Goal: Transaction & Acquisition: Obtain resource

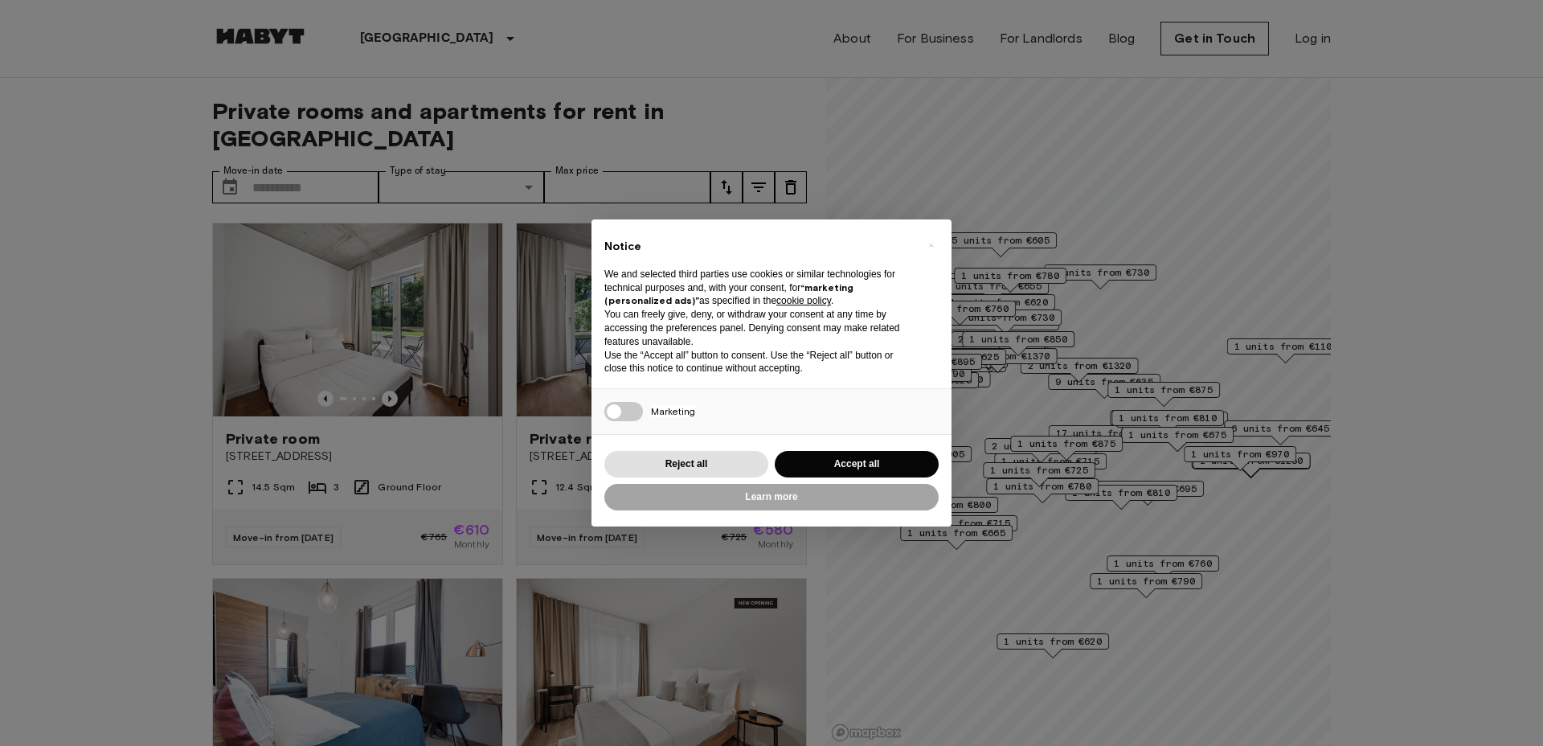
click at [674, 448] on div "Reject all Accept all" at bounding box center [771, 464] width 334 height 33
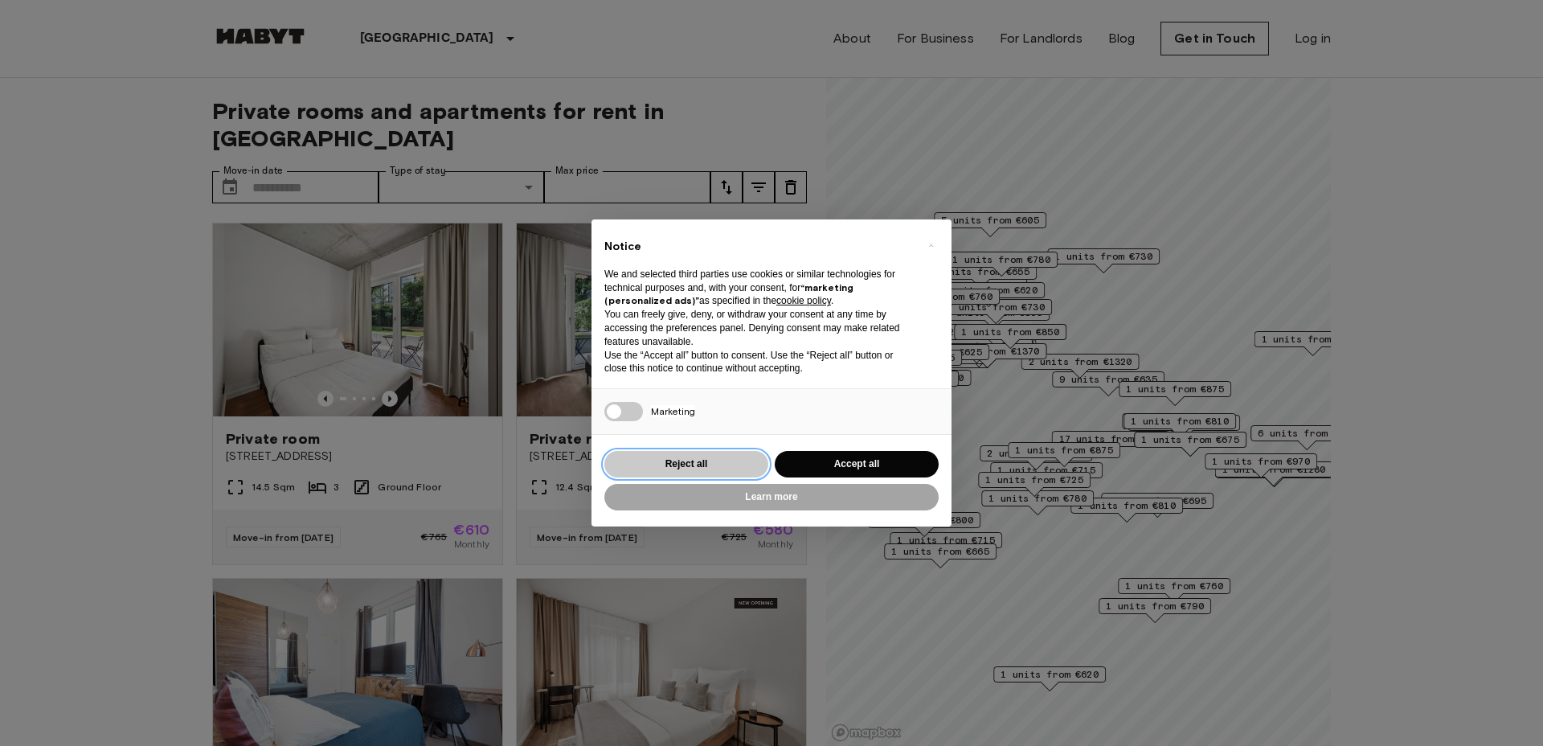
click at [673, 456] on button "Reject all" at bounding box center [686, 464] width 164 height 27
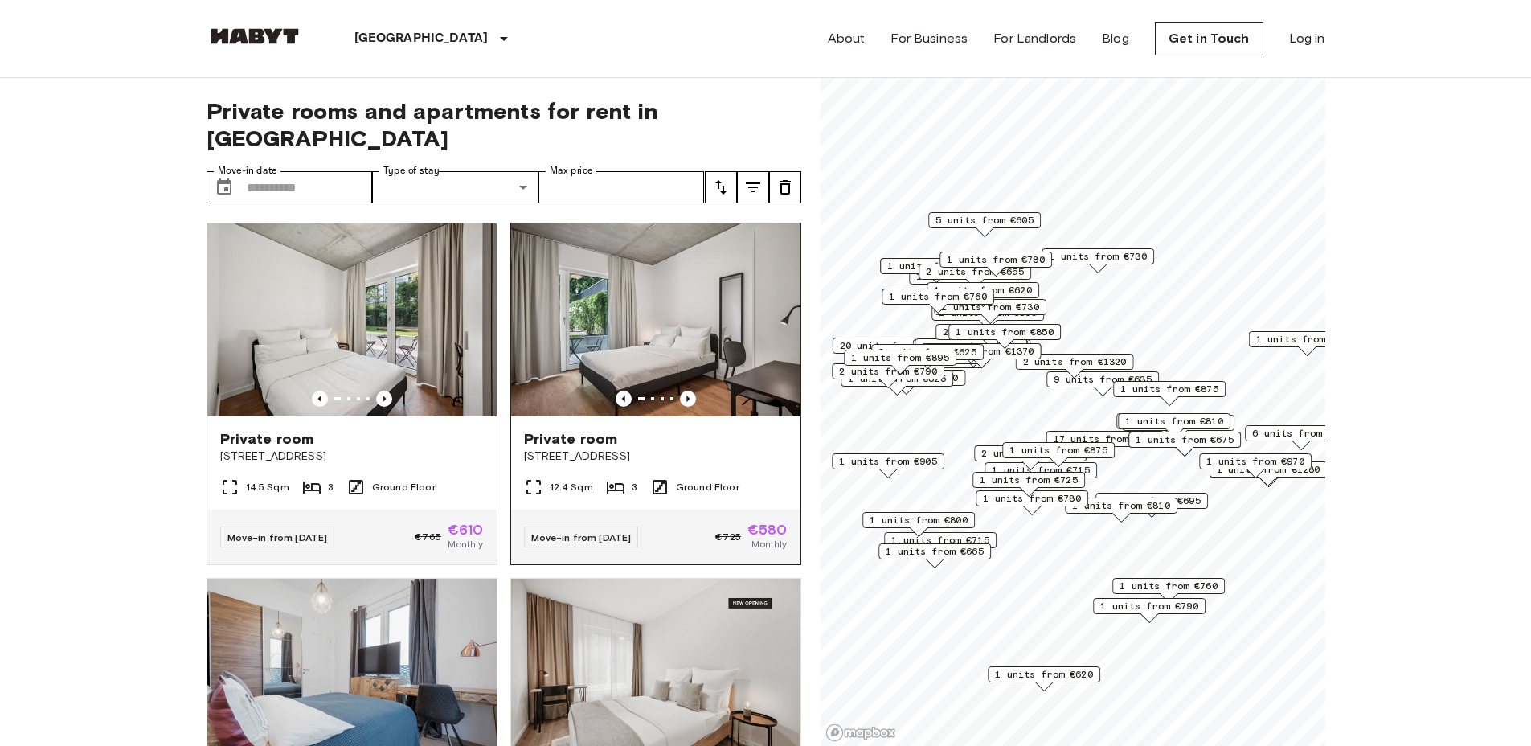
click at [567, 448] on span "[STREET_ADDRESS]" at bounding box center [656, 456] width 264 height 16
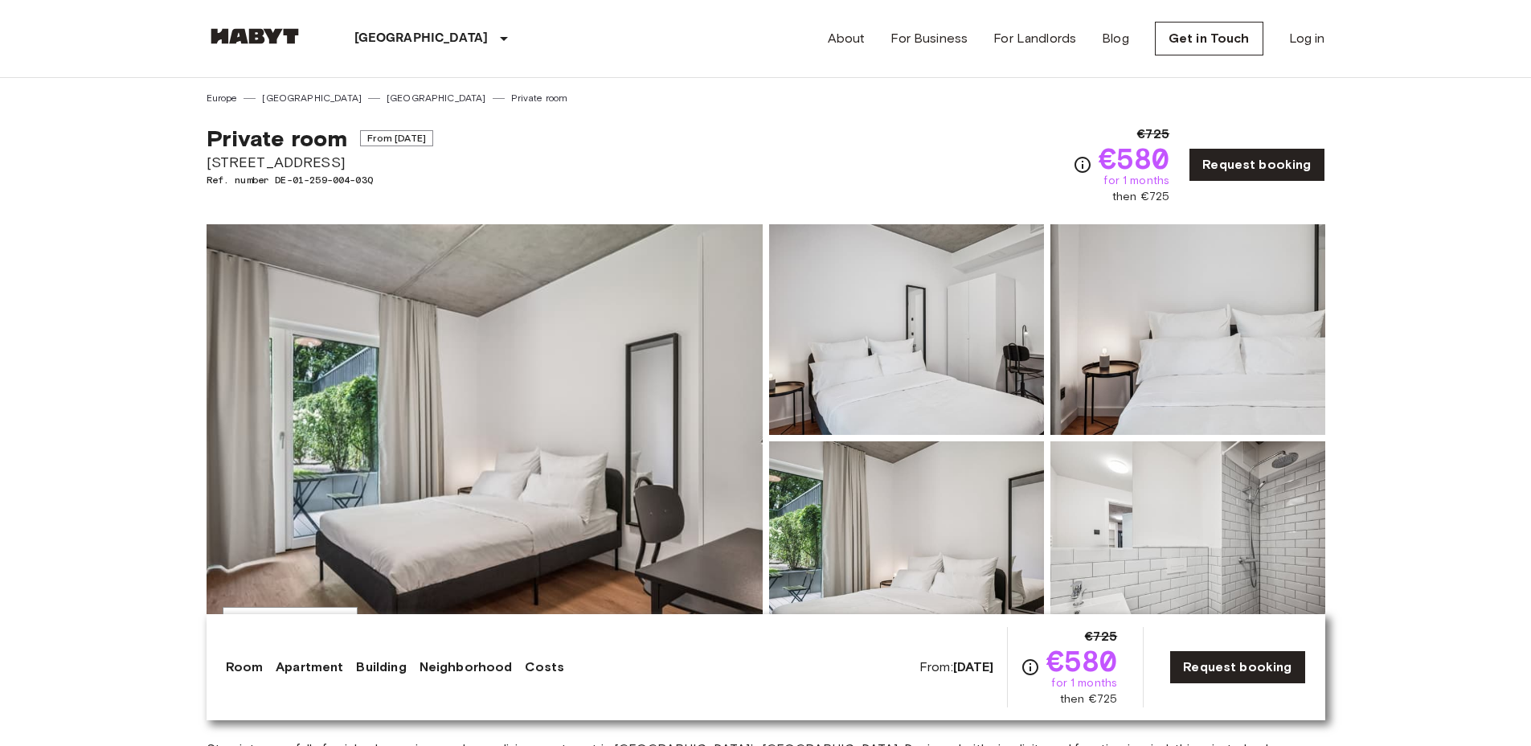
click at [567, 423] on img at bounding box center [485, 438] width 556 height 428
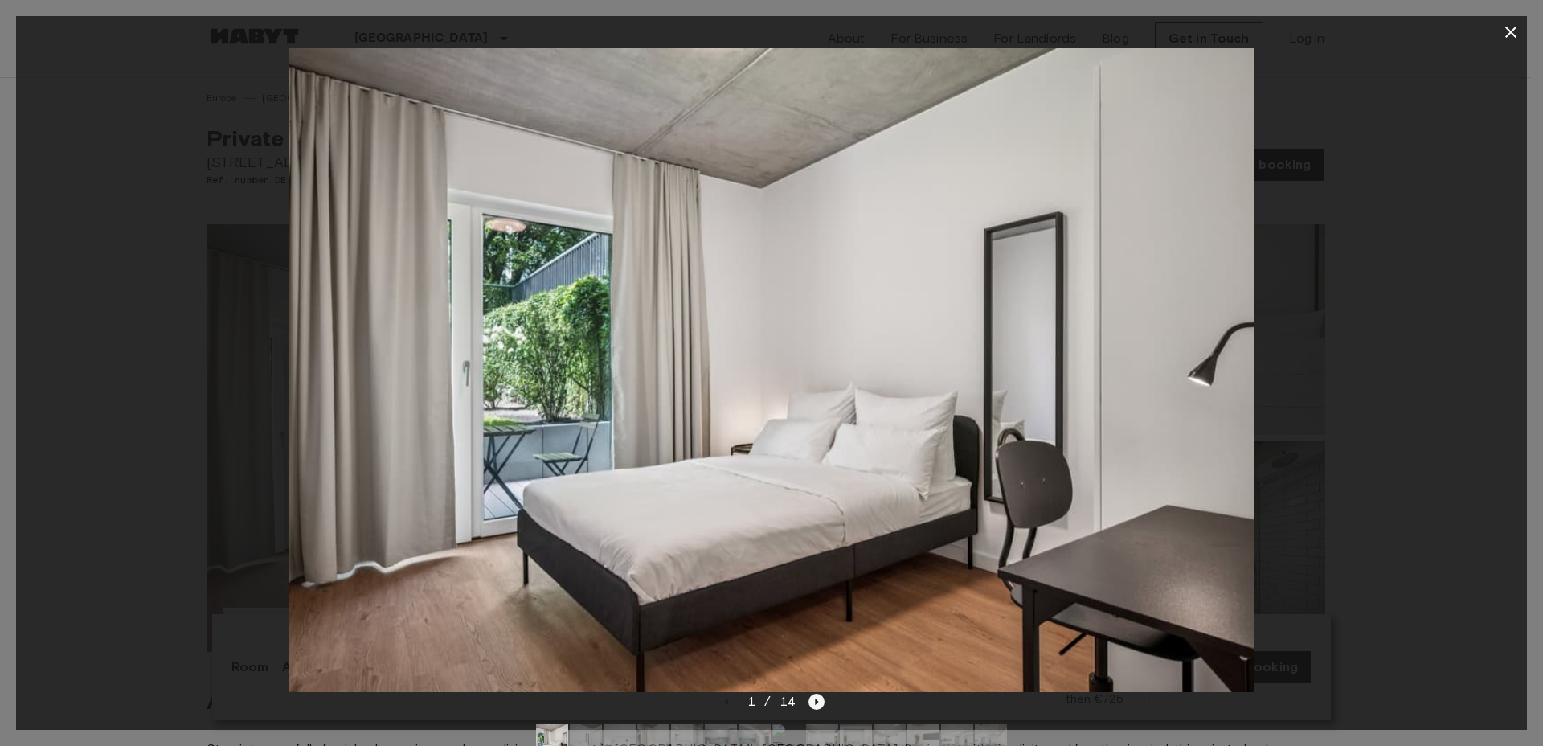
click at [808, 703] on icon "Next image" at bounding box center [816, 702] width 16 height 16
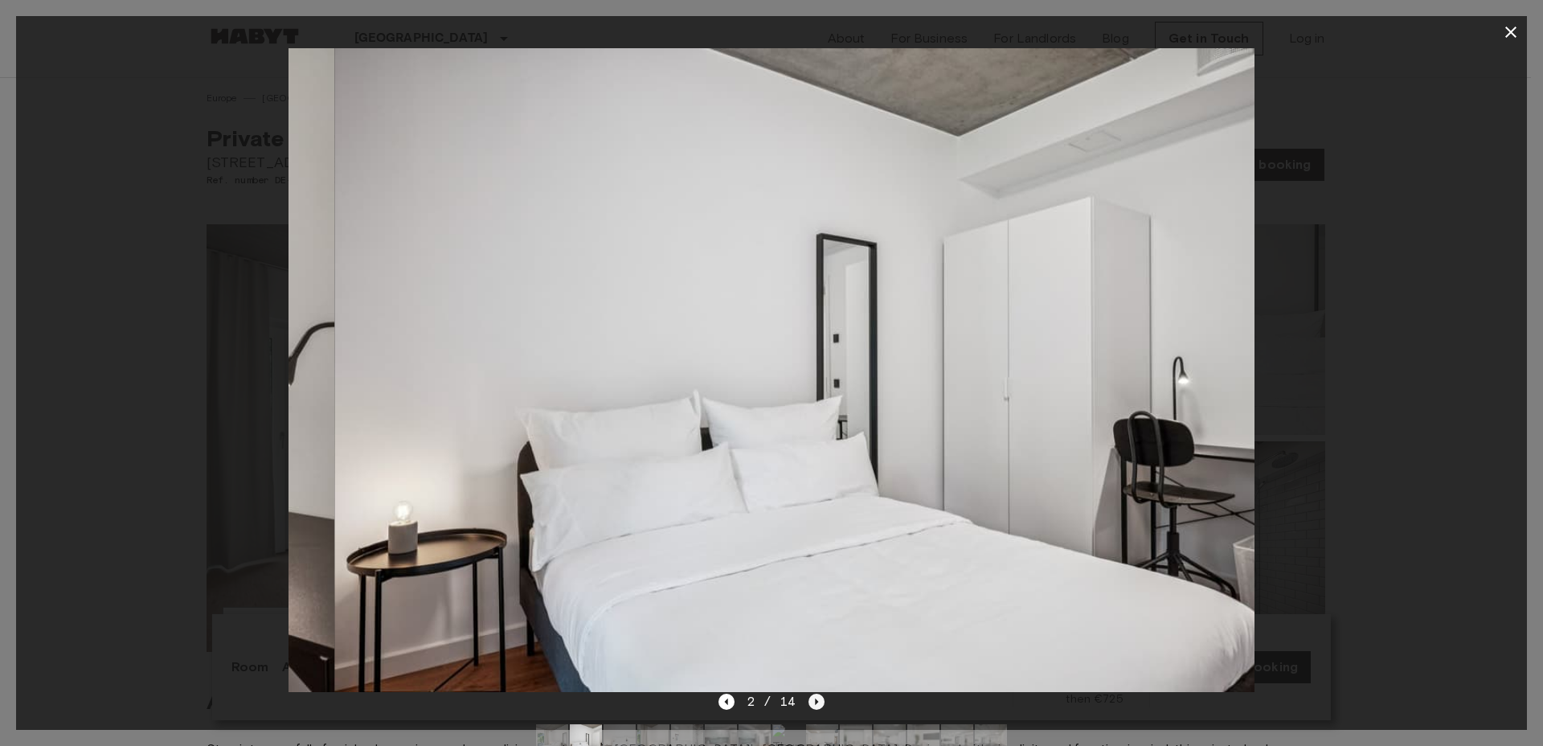
click at [808, 703] on icon "Next image" at bounding box center [816, 702] width 16 height 16
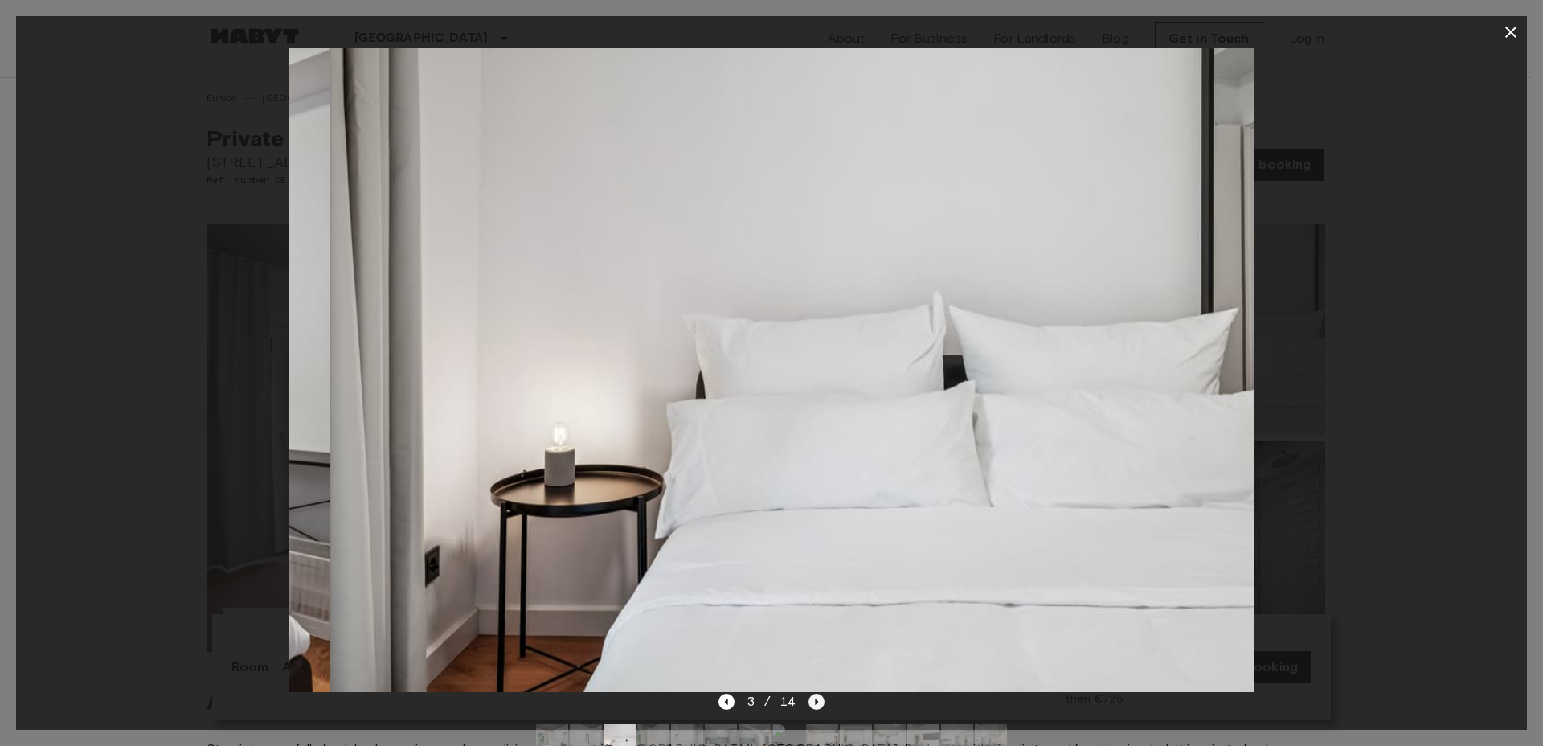
click at [808, 703] on icon "Next image" at bounding box center [816, 702] width 16 height 16
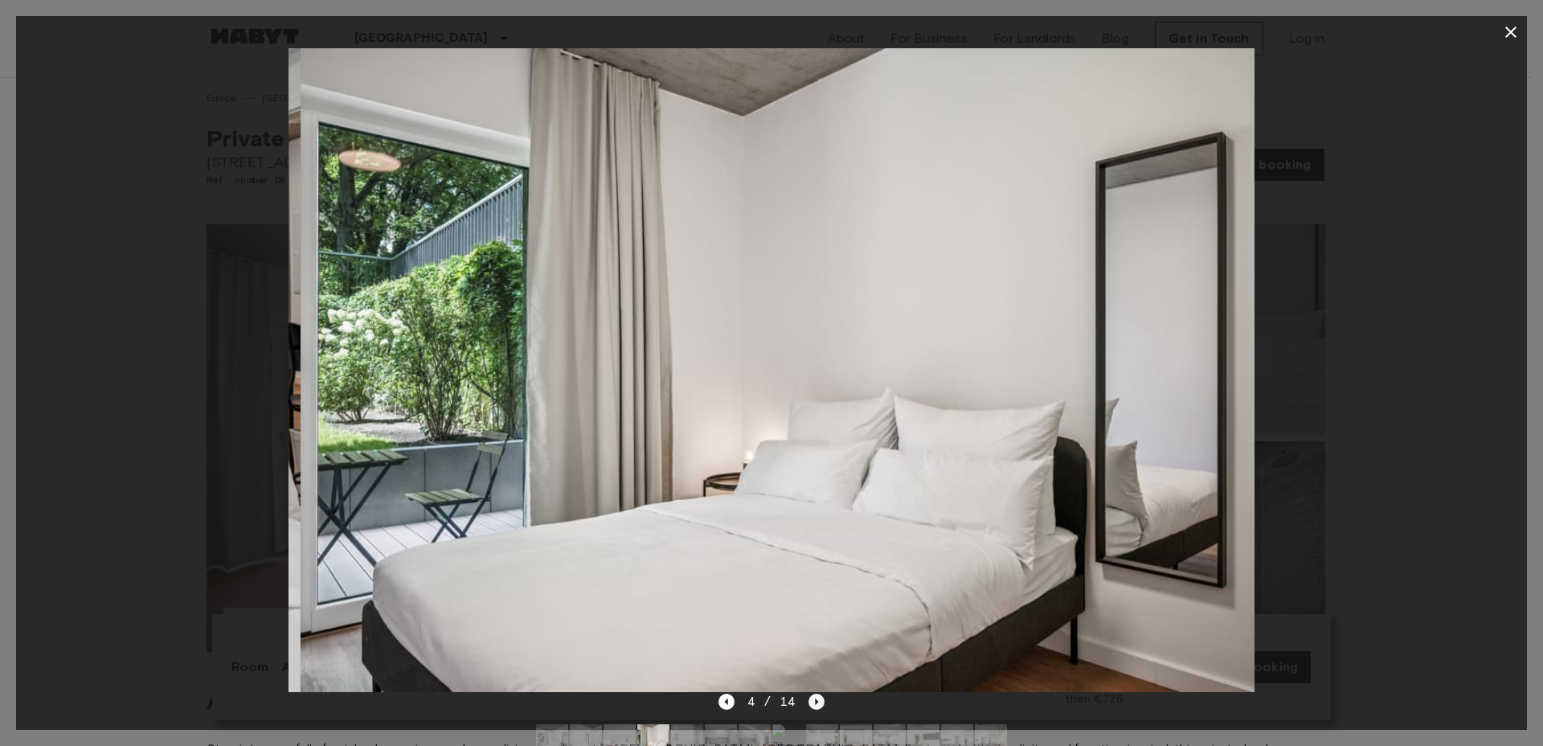
click at [808, 703] on icon "Next image" at bounding box center [816, 702] width 16 height 16
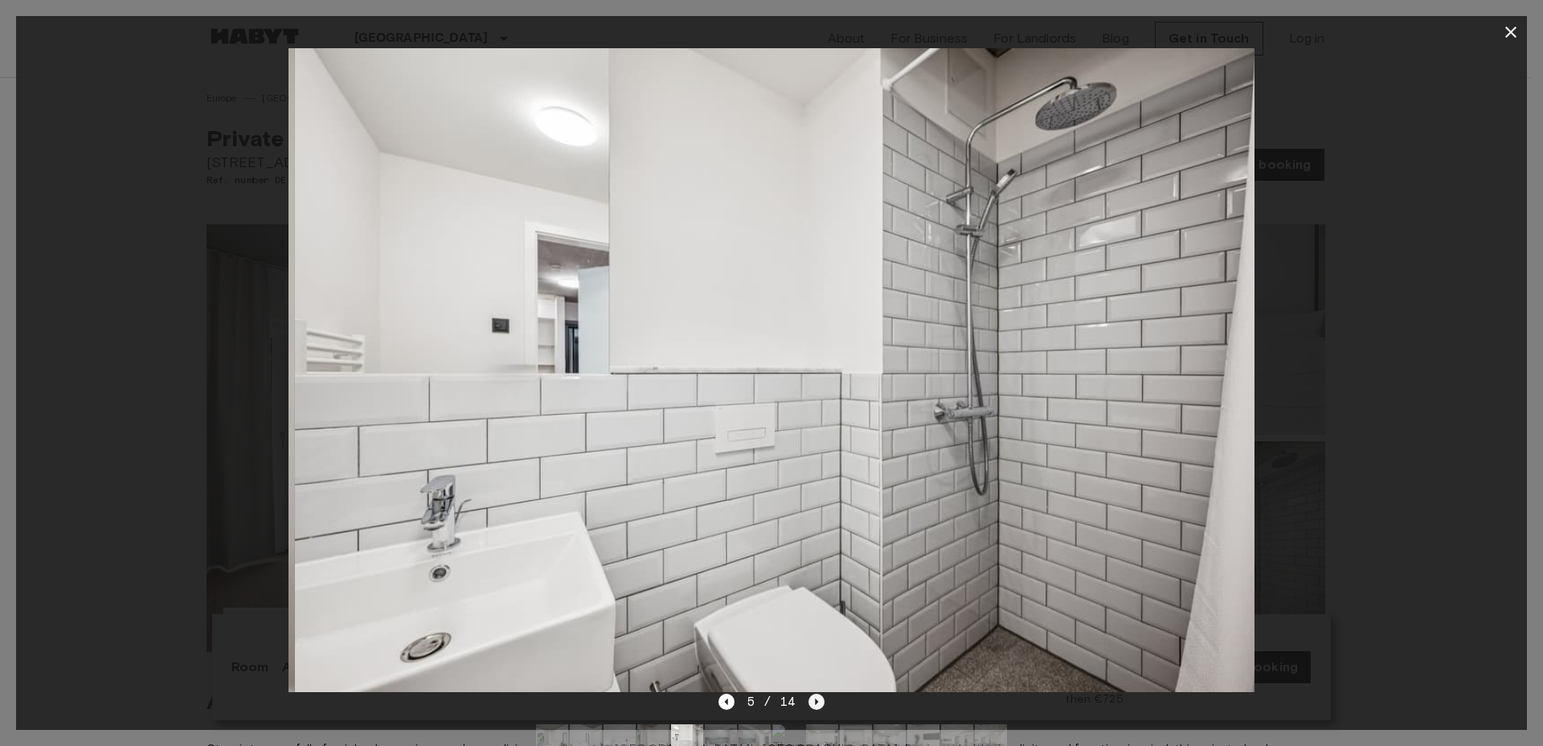
click at [808, 703] on icon "Next image" at bounding box center [816, 702] width 16 height 16
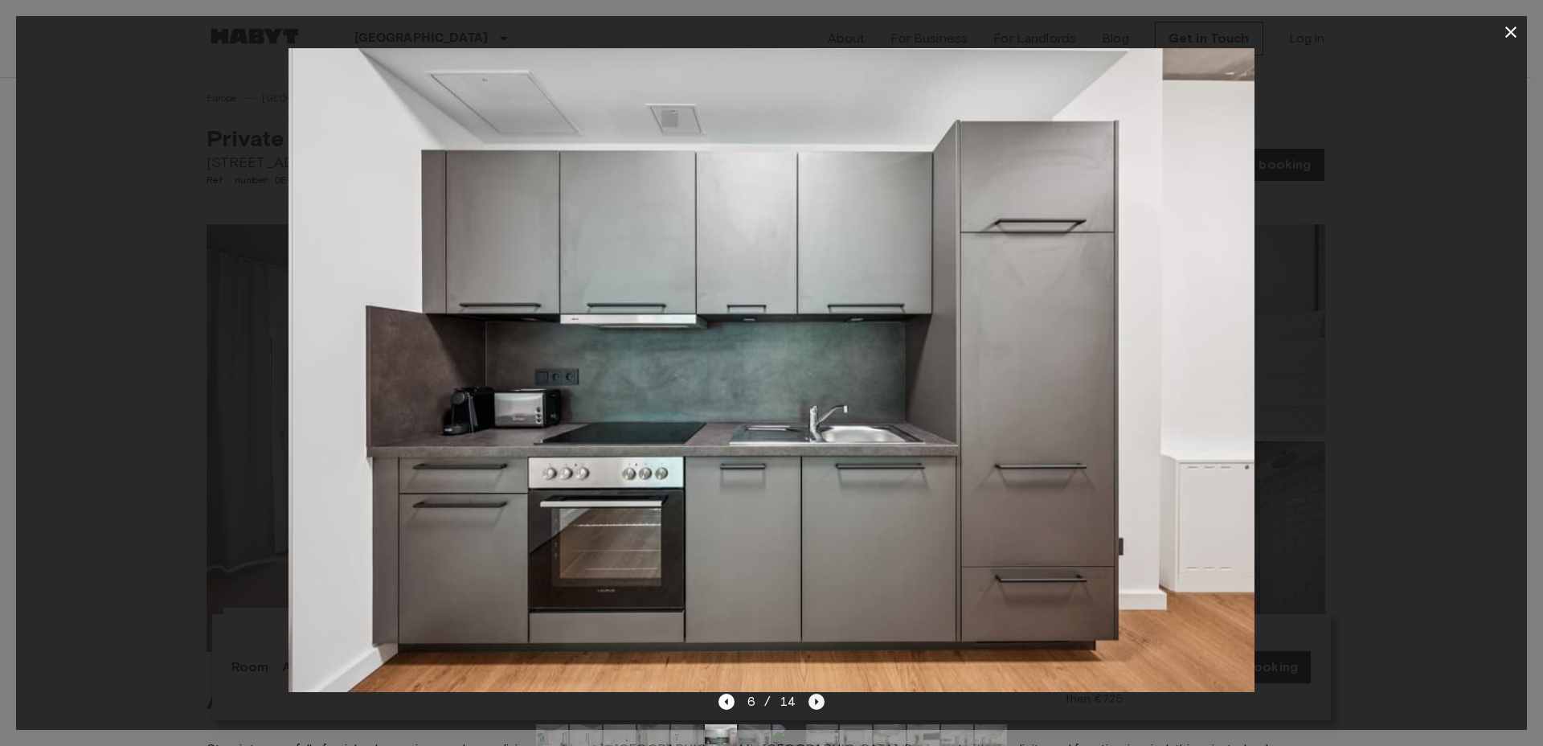
click at [808, 703] on icon "Next image" at bounding box center [816, 702] width 16 height 16
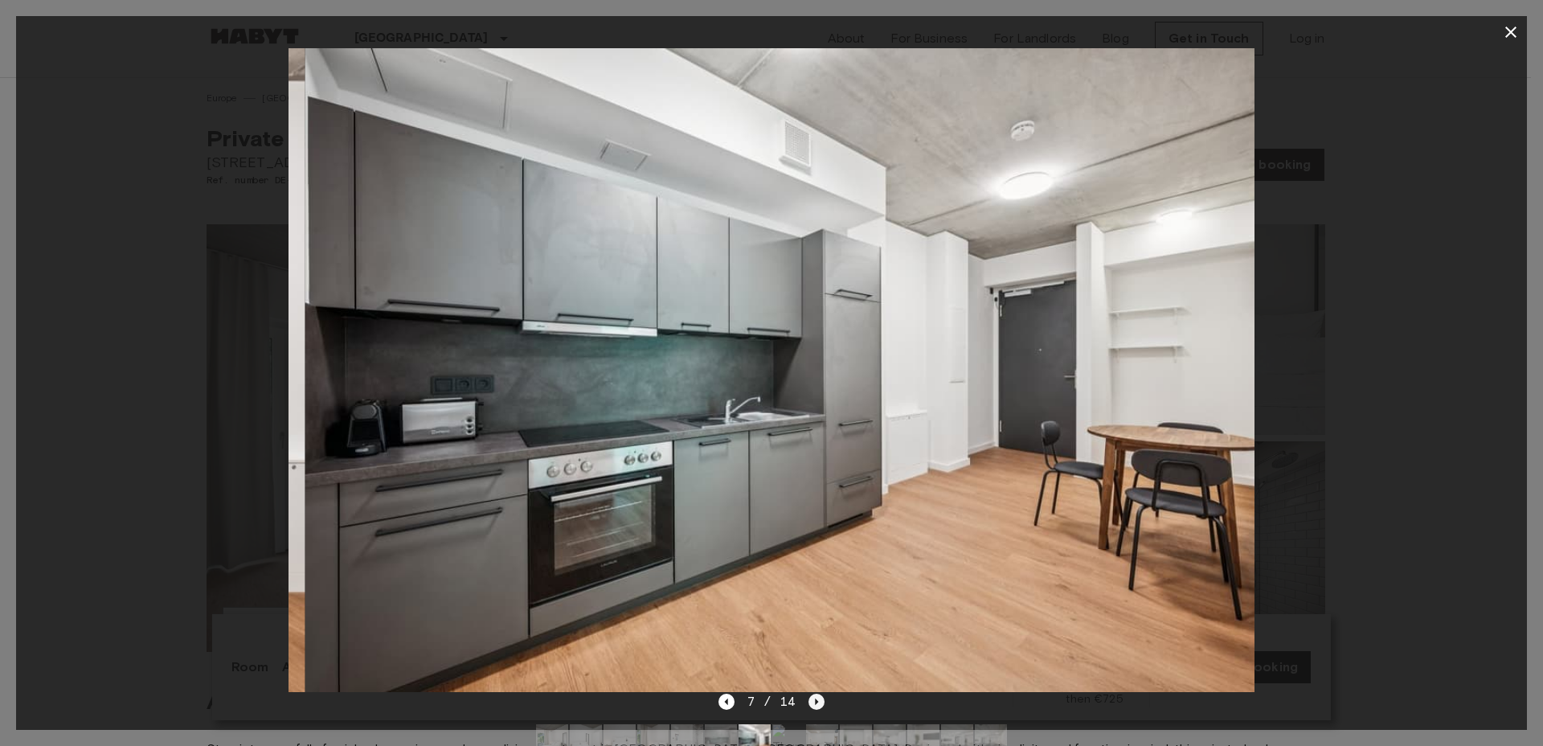
click at [808, 703] on icon "Next image" at bounding box center [816, 702] width 16 height 16
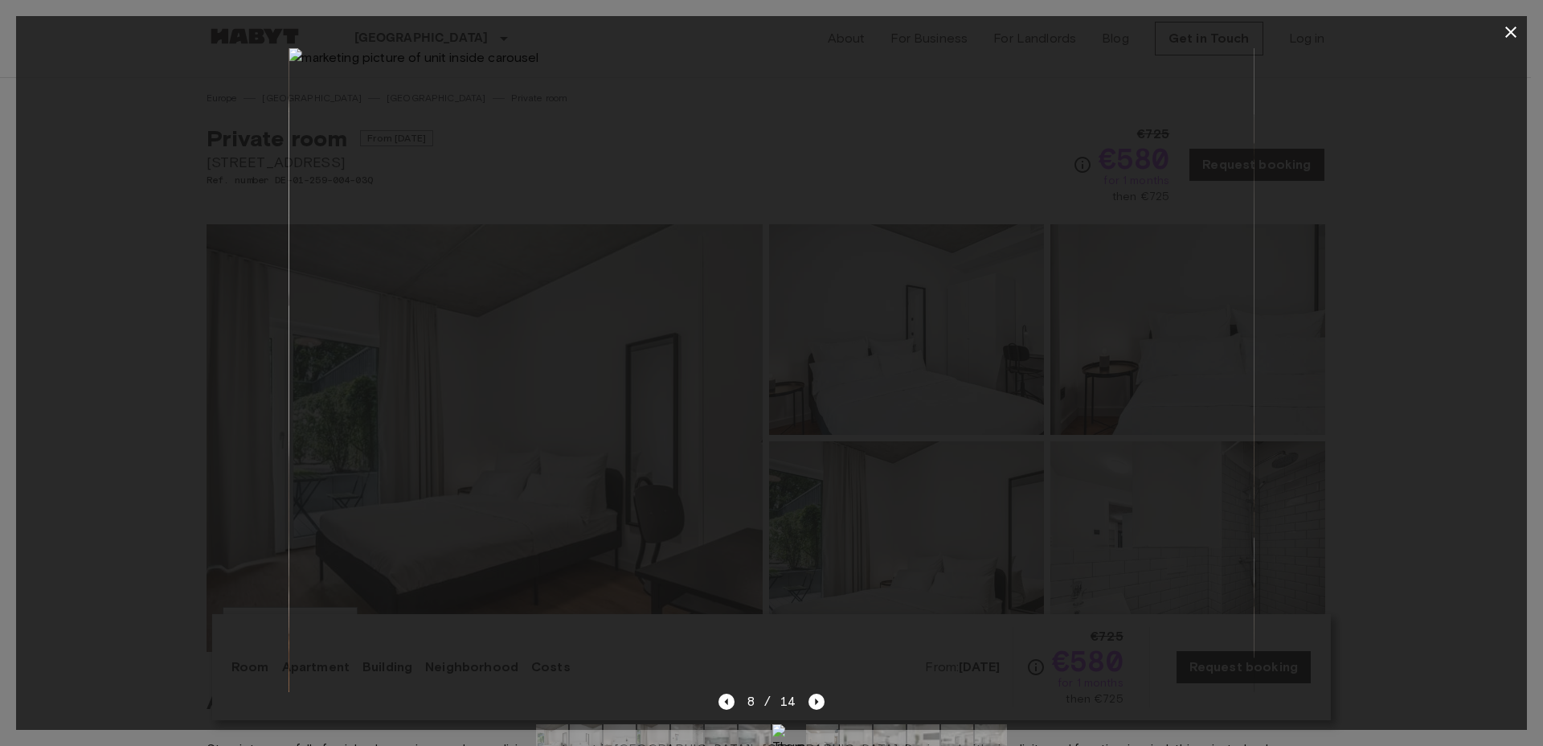
click at [80, 337] on div at bounding box center [771, 370] width 1511 height 644
click at [1503, 40] on icon "button" at bounding box center [1510, 32] width 19 height 19
